Goal: Task Accomplishment & Management: Complete application form

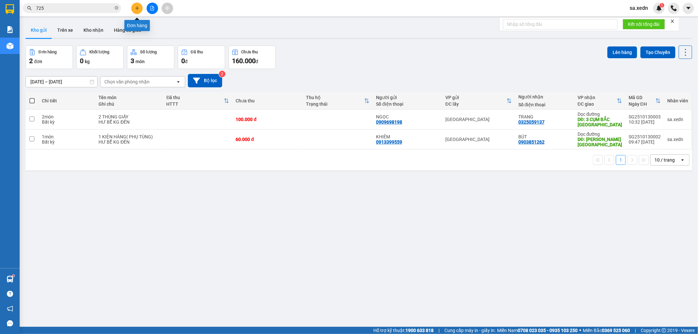
click at [137, 7] on icon "plus" at bounding box center [137, 8] width 5 height 5
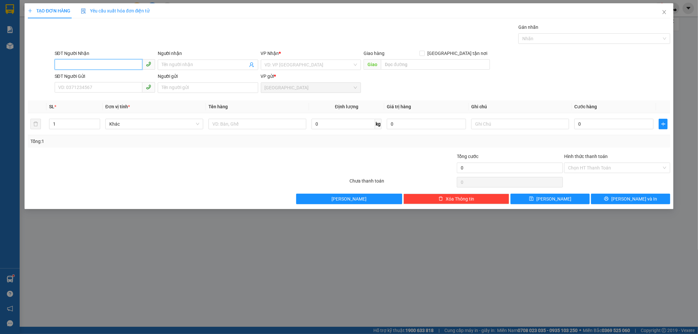
click at [78, 63] on input "SĐT Người Nhận" at bounding box center [99, 64] width 88 height 10
click at [97, 67] on input "0809054567" at bounding box center [99, 64] width 88 height 10
type input "0809054567"
click at [666, 9] on span "Close" at bounding box center [664, 12] width 18 height 18
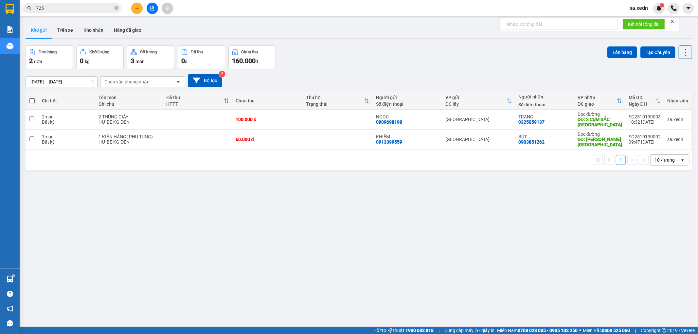
click at [129, 7] on div at bounding box center [152, 8] width 49 height 11
click at [138, 7] on icon "plus" at bounding box center [137, 8] width 5 height 5
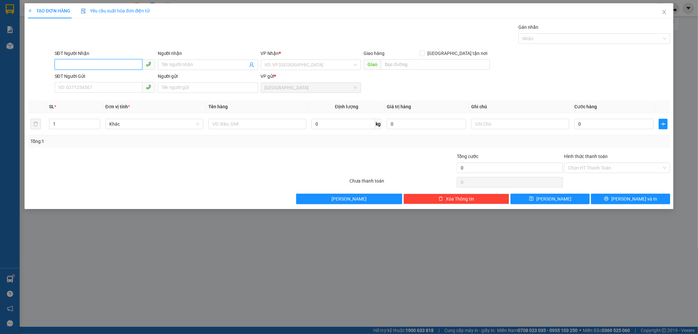
click at [73, 60] on input "SĐT Người Nhận" at bounding box center [99, 64] width 88 height 10
click at [86, 80] on div "0869054567 - [PERSON_NAME]" at bounding box center [105, 77] width 93 height 7
type input "0869054567"
type input "[PERSON_NAME]"
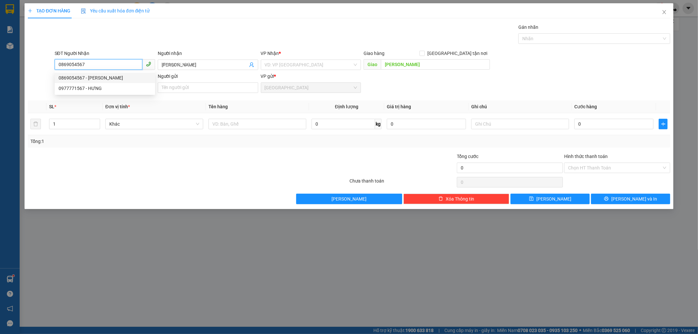
type input "500.000"
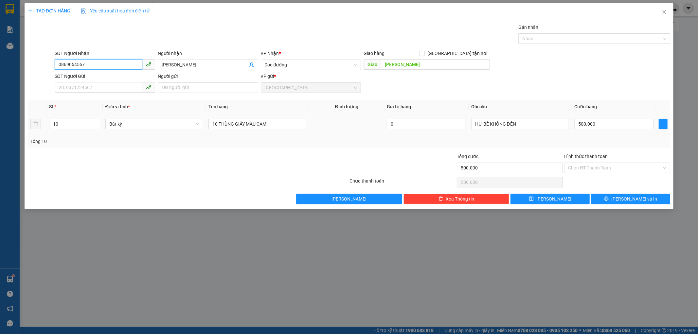
type input "0869054567"
click at [66, 117] on td "10" at bounding box center [74, 124] width 56 height 22
click at [73, 87] on input "SĐT Người Gửi" at bounding box center [99, 87] width 88 height 10
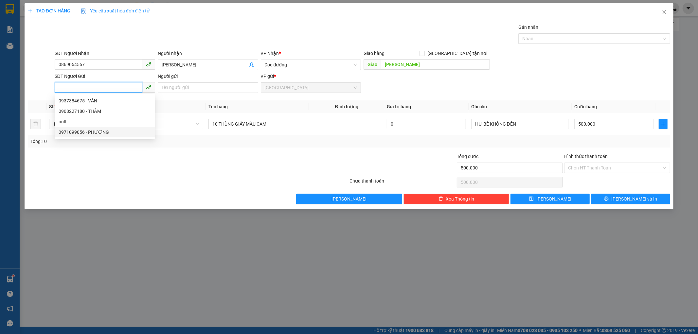
click at [107, 132] on div "0971099056 - PHƯƠNG" at bounding box center [105, 132] width 93 height 7
type input "0971099056"
type input "PHƯƠNG"
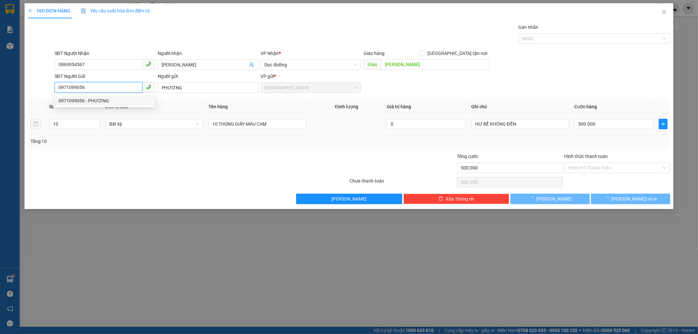
type input "80.000"
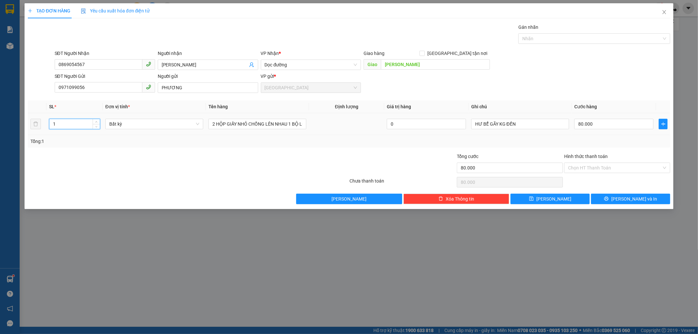
click at [58, 124] on input "1" at bounding box center [74, 124] width 50 height 10
type input "6"
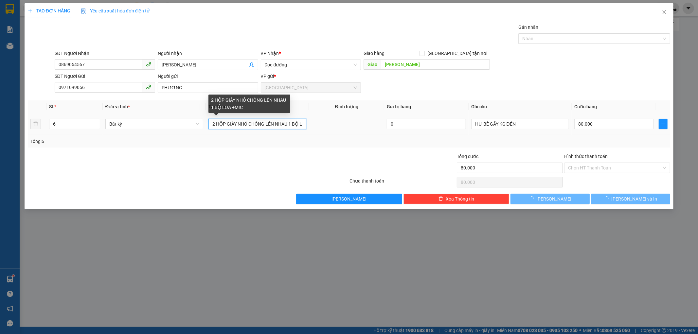
click at [301, 127] on input "2 HỘP GIẤY NHỎ CHỒNG LÊN NHAU 1 BỘ LOA +MIC" at bounding box center [257, 124] width 98 height 10
type input "0"
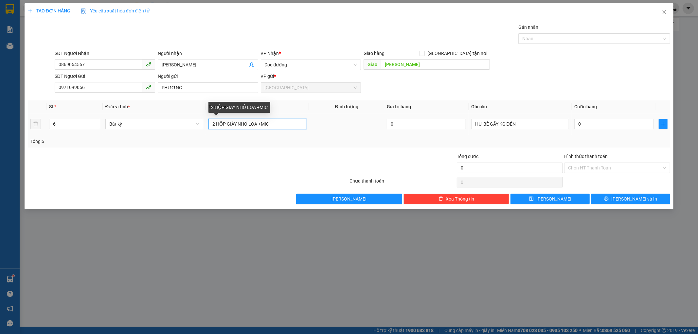
click at [301, 127] on input "2 HỘP GIẤY NHỎ LOA +MIC" at bounding box center [257, 124] width 98 height 10
type input "2"
type input "6"
type input "6 THÙNG GIẤY LOA"
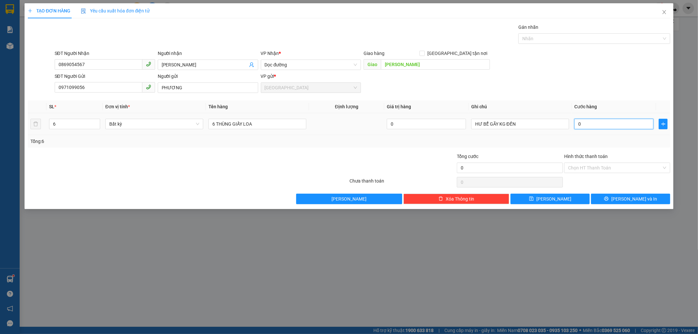
click at [583, 128] on input "0" at bounding box center [613, 124] width 79 height 10
type input "5"
type input "55"
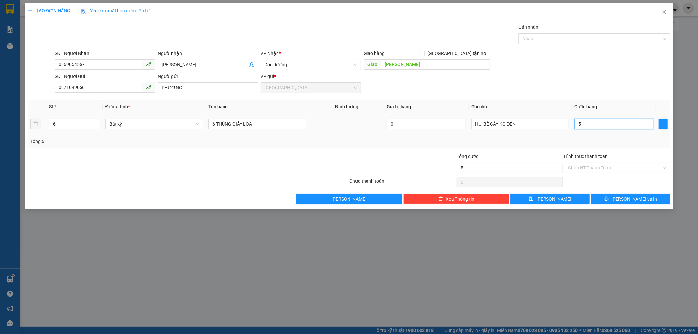
type input "55"
type input "550"
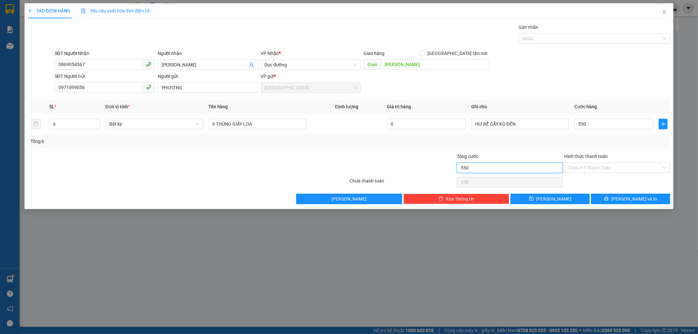
type input "550.000"
click at [511, 169] on input "550.000" at bounding box center [510, 168] width 106 height 10
click at [608, 198] on button "[PERSON_NAME] và In" at bounding box center [630, 199] width 79 height 10
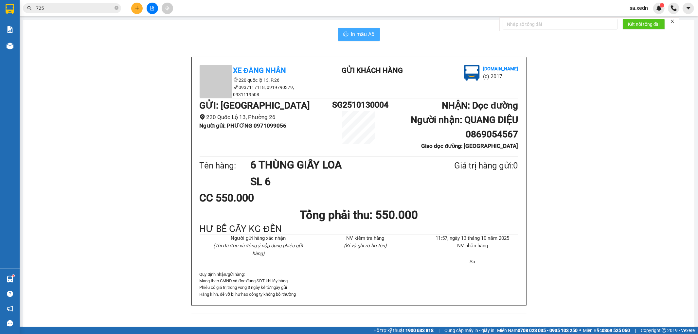
click at [368, 31] on span "In mẫu A5" at bounding box center [363, 34] width 24 height 8
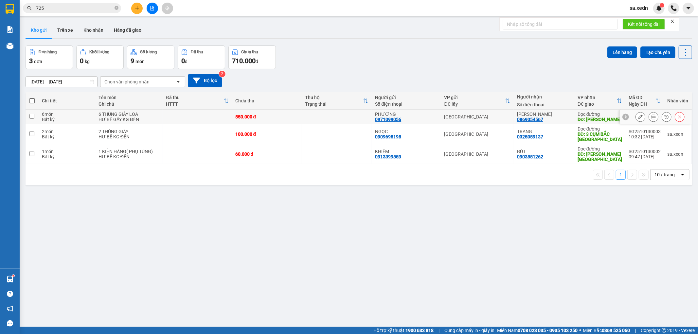
click at [638, 116] on icon at bounding box center [640, 117] width 5 height 5
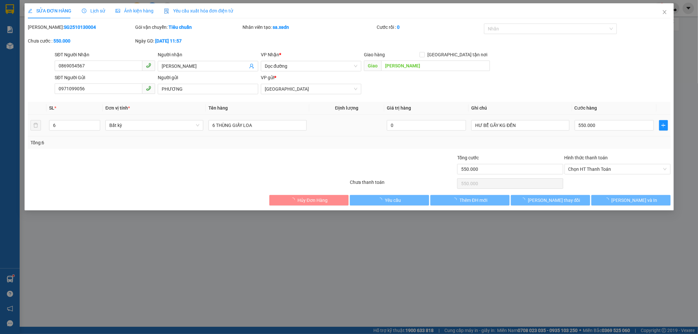
type input "0869054567"
type input "[PERSON_NAME]"
type input "0971099056"
type input "PHƯƠNG"
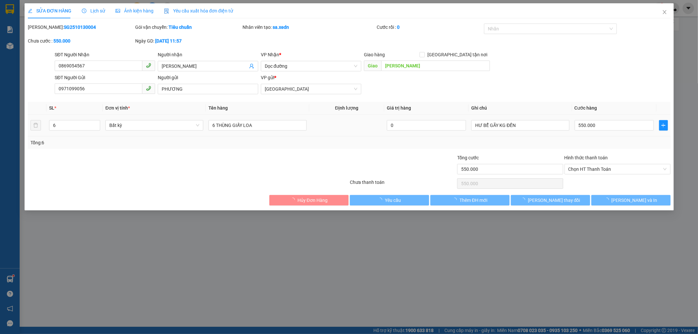
type input "550.000"
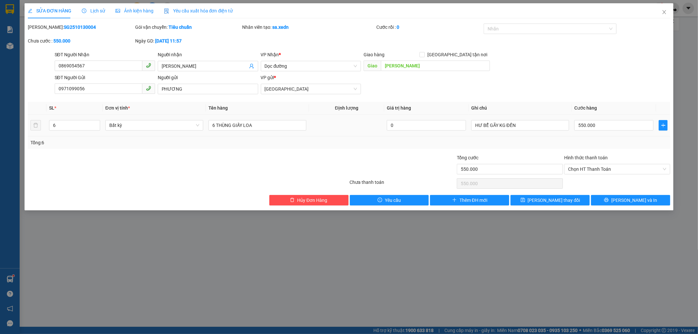
click at [584, 116] on td "550.000" at bounding box center [614, 126] width 84 height 22
click at [593, 126] on input "550.000" at bounding box center [613, 125] width 79 height 10
type input "6"
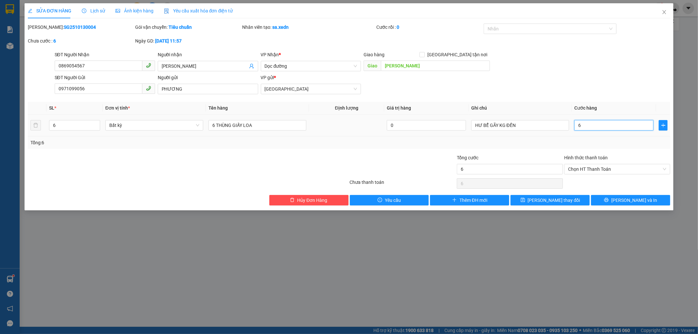
type input "60"
type input "600"
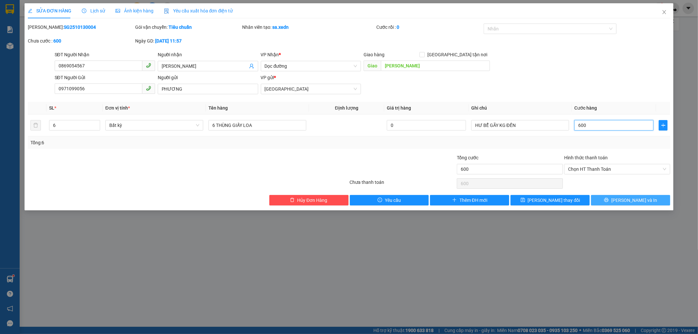
type input "600"
type input "600.000"
click at [607, 200] on button "[PERSON_NAME] và In" at bounding box center [630, 200] width 79 height 10
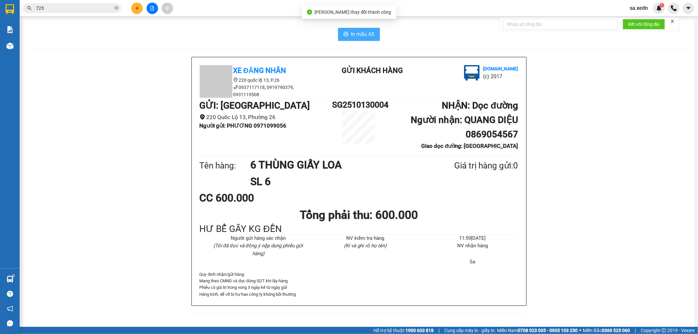
click at [367, 37] on span "In mẫu A5" at bounding box center [363, 34] width 24 height 8
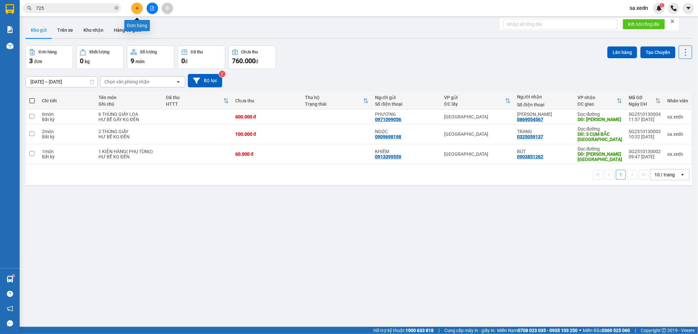
click at [133, 8] on button at bounding box center [136, 8] width 11 height 11
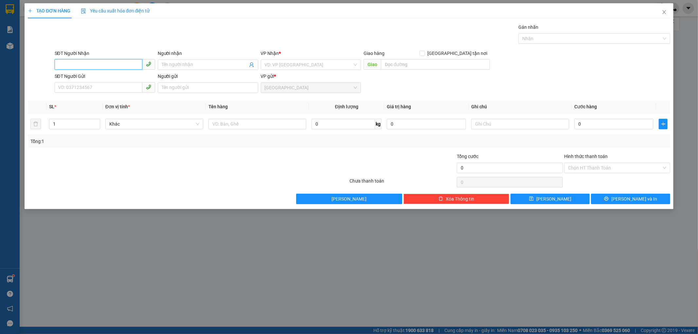
click at [86, 61] on input "SĐT Người Nhận" at bounding box center [99, 64] width 88 height 10
click at [86, 65] on input "084772" at bounding box center [99, 64] width 88 height 10
click at [96, 75] on div "0847727099 - BÌNH" at bounding box center [105, 77] width 93 height 7
type input "0847727099"
type input "BÌNH"
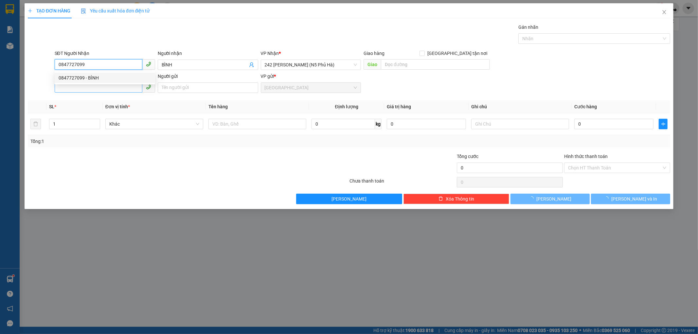
type input "40.000"
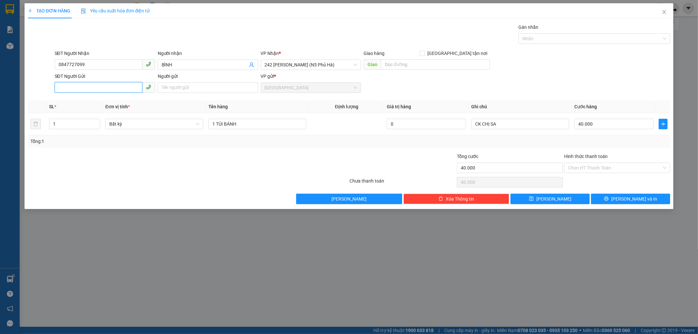
click at [97, 86] on input "SĐT Người Gửi" at bounding box center [99, 87] width 88 height 10
click at [241, 123] on input "1 TÚI BÁNH" at bounding box center [257, 124] width 98 height 10
type input "1 G/ TỜ"
click at [101, 92] on input "SĐT Người Gửi" at bounding box center [99, 87] width 88 height 10
type input "0823290705"
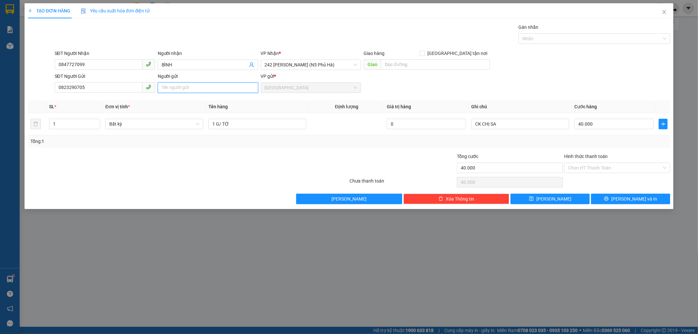
click at [171, 87] on input "Người gửi" at bounding box center [208, 87] width 100 height 10
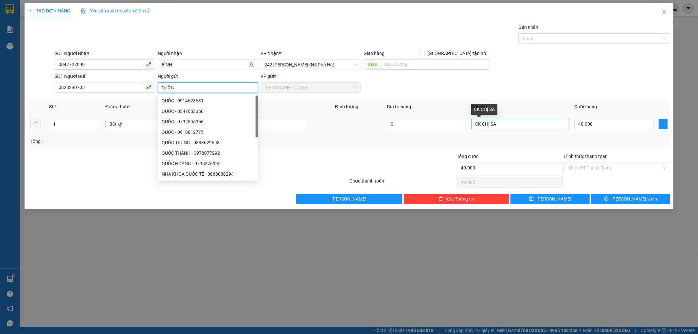
type input "QUỐC"
click at [508, 126] on input "CK CHỊ SA" at bounding box center [520, 124] width 98 height 10
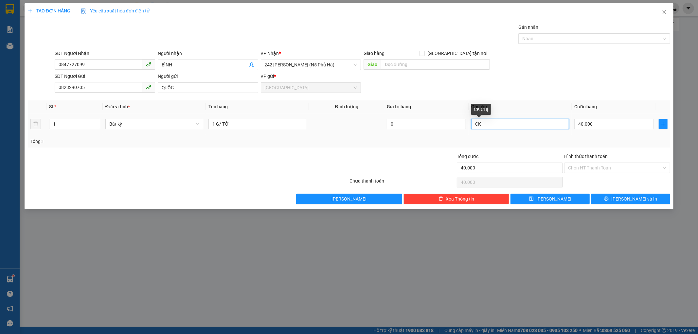
type input "C"
click at [582, 128] on input "40.000" at bounding box center [613, 124] width 79 height 10
type input "3"
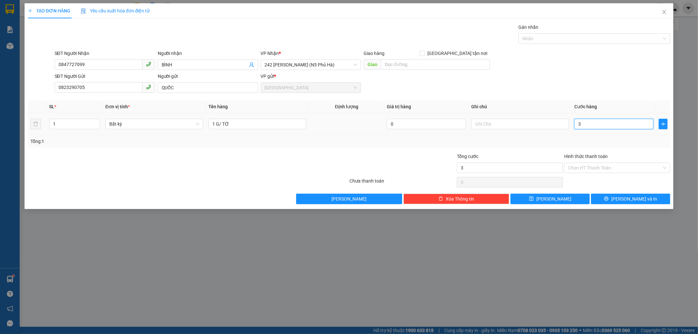
type input "30"
type input "30.000"
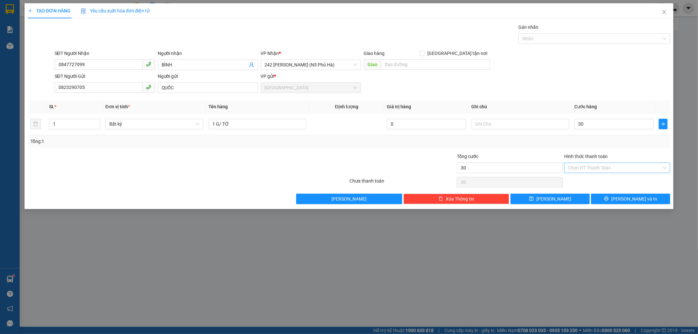
type input "30.000"
click at [597, 163] on input "Hình thức thanh toán" at bounding box center [615, 168] width 94 height 10
click at [609, 201] on icon "printer" at bounding box center [606, 198] width 5 height 5
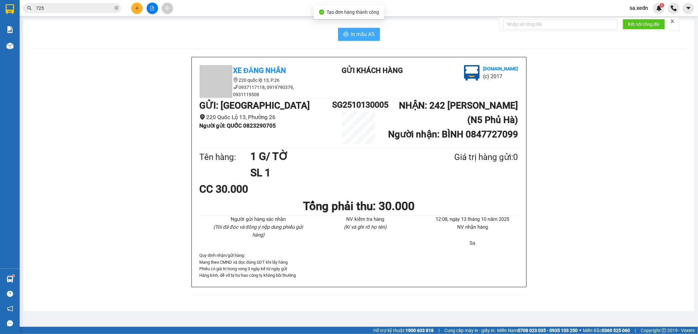
click at [369, 32] on span "In mẫu A5" at bounding box center [363, 34] width 24 height 8
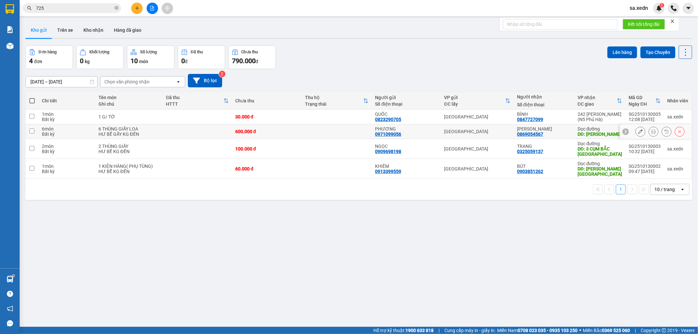
click at [649, 130] on button at bounding box center [653, 131] width 9 height 11
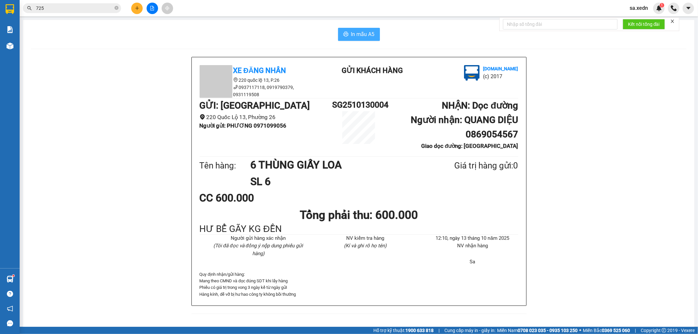
click at [363, 37] on span "In mẫu A5" at bounding box center [363, 34] width 24 height 8
